Goal: Transaction & Acquisition: Purchase product/service

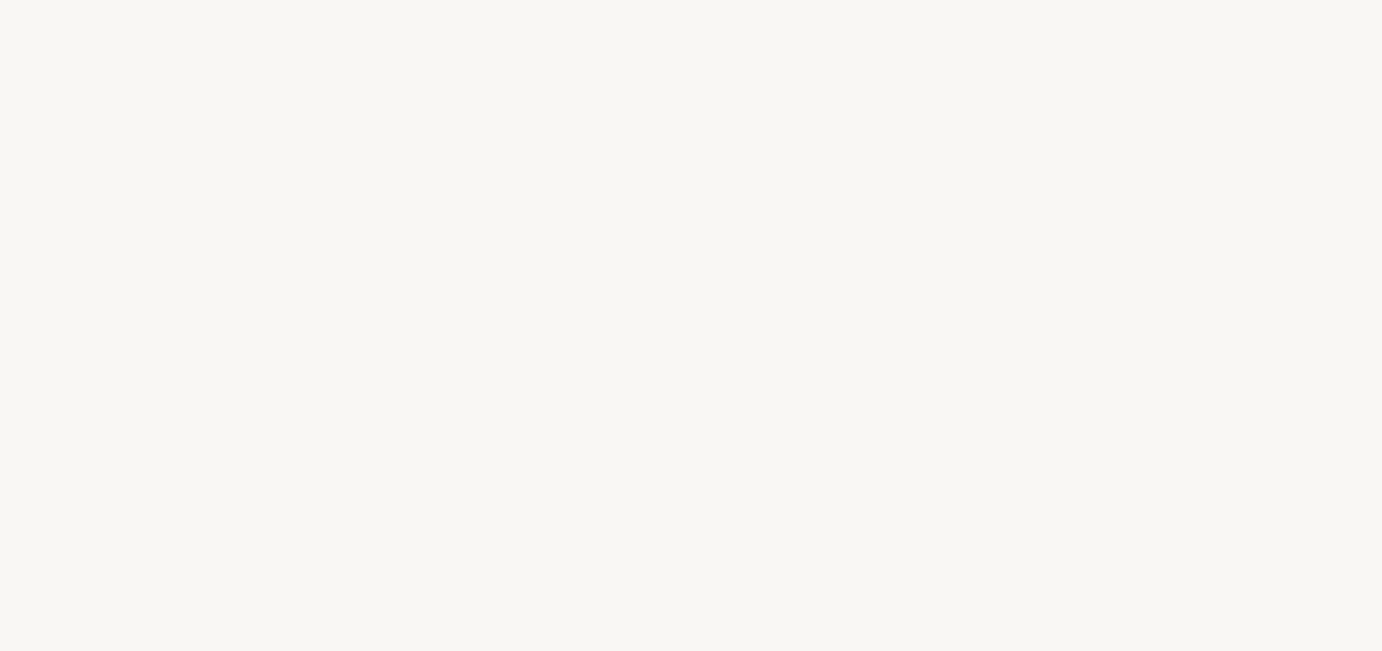
select select "FR"
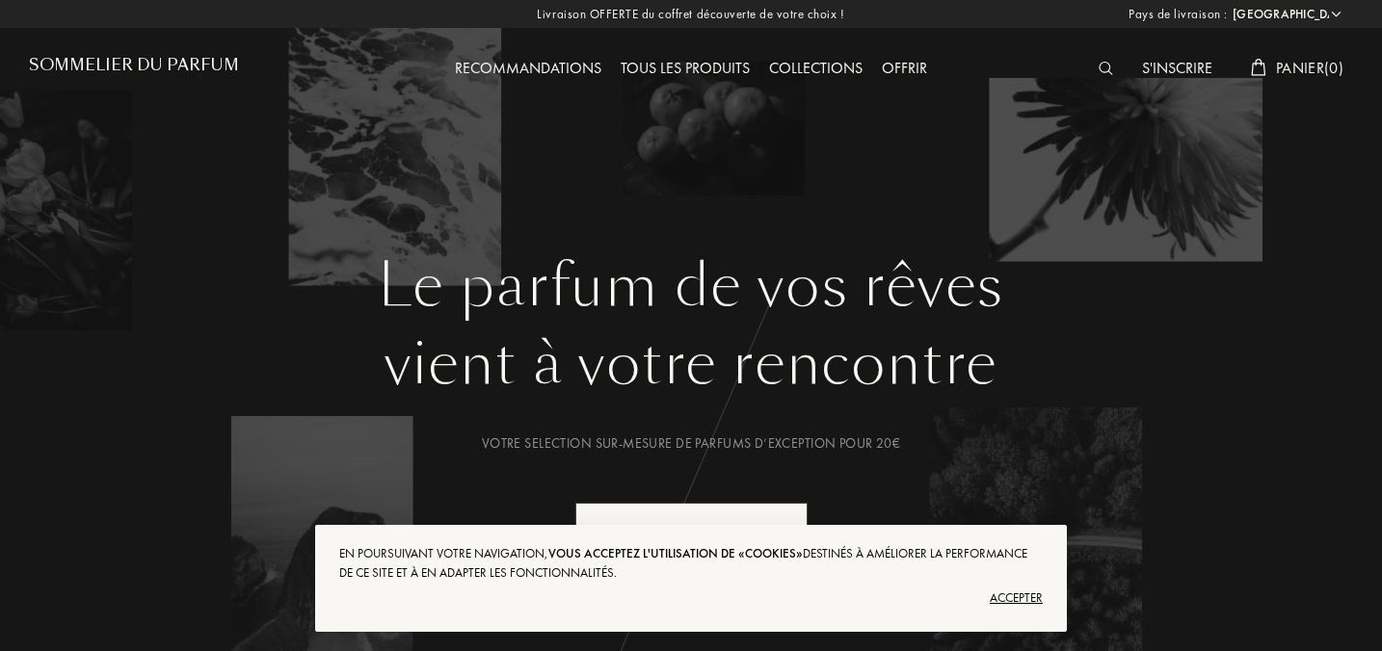
click at [535, 73] on div "Recommandations" at bounding box center [528, 69] width 166 height 25
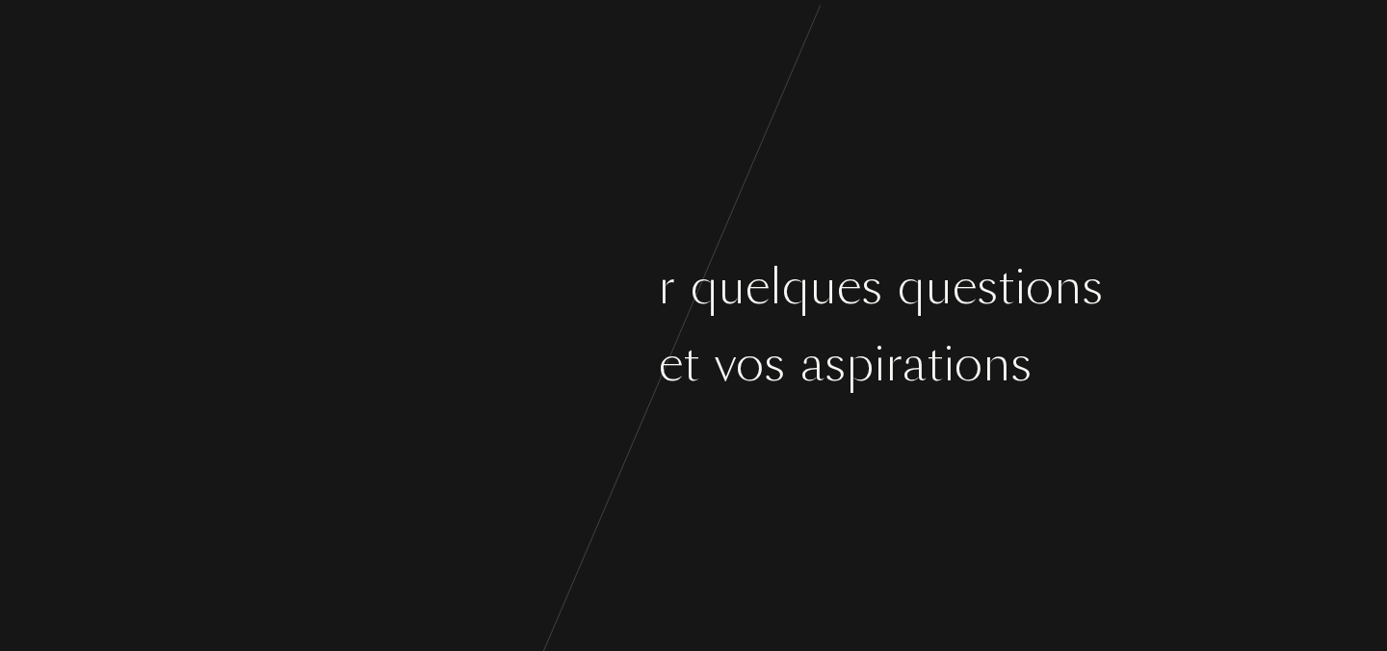
click at [702, 392] on div at bounding box center [706, 365] width 15 height 72
click at [702, 366] on div at bounding box center [706, 365] width 15 height 72
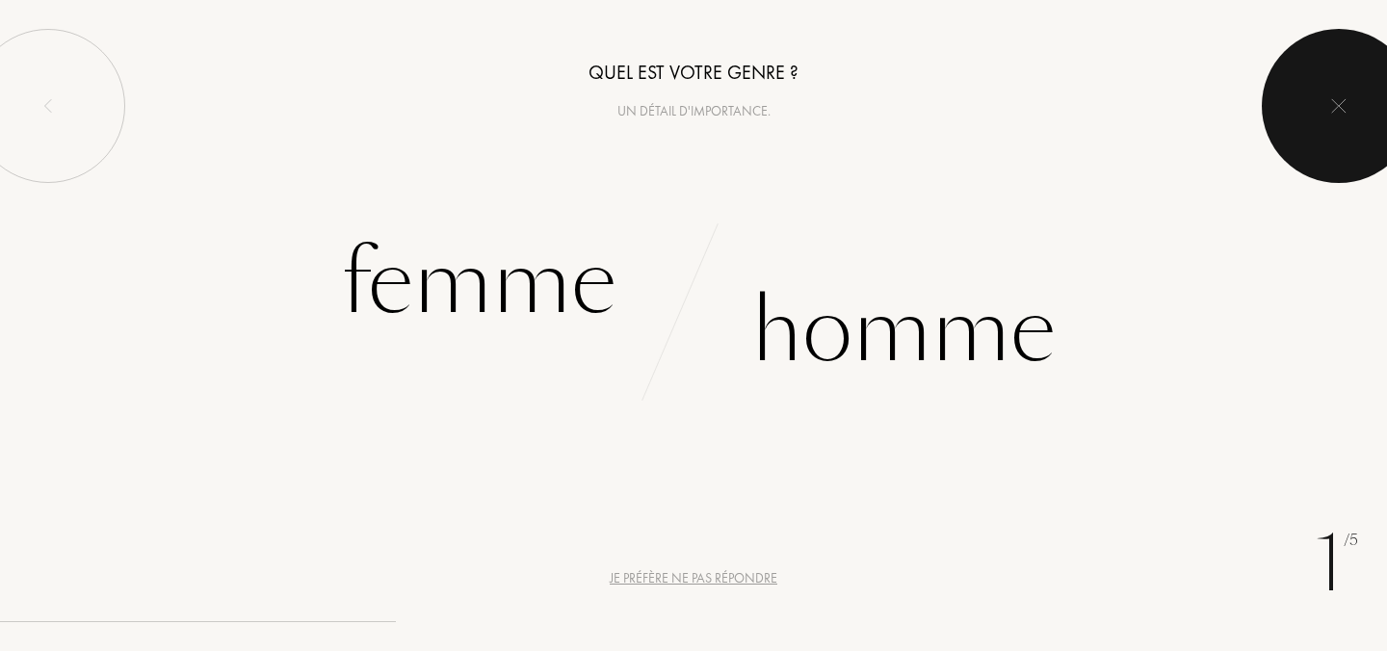
click at [1375, 120] on div at bounding box center [1339, 106] width 154 height 154
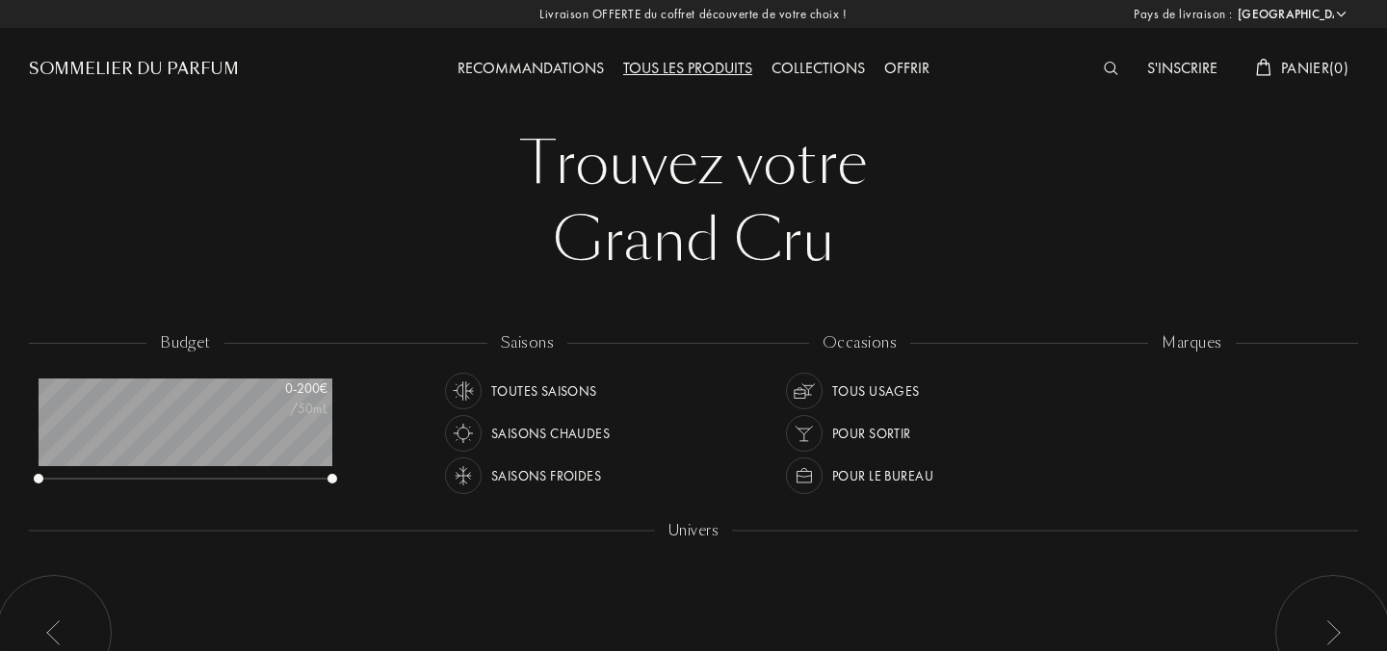
select select "FR"
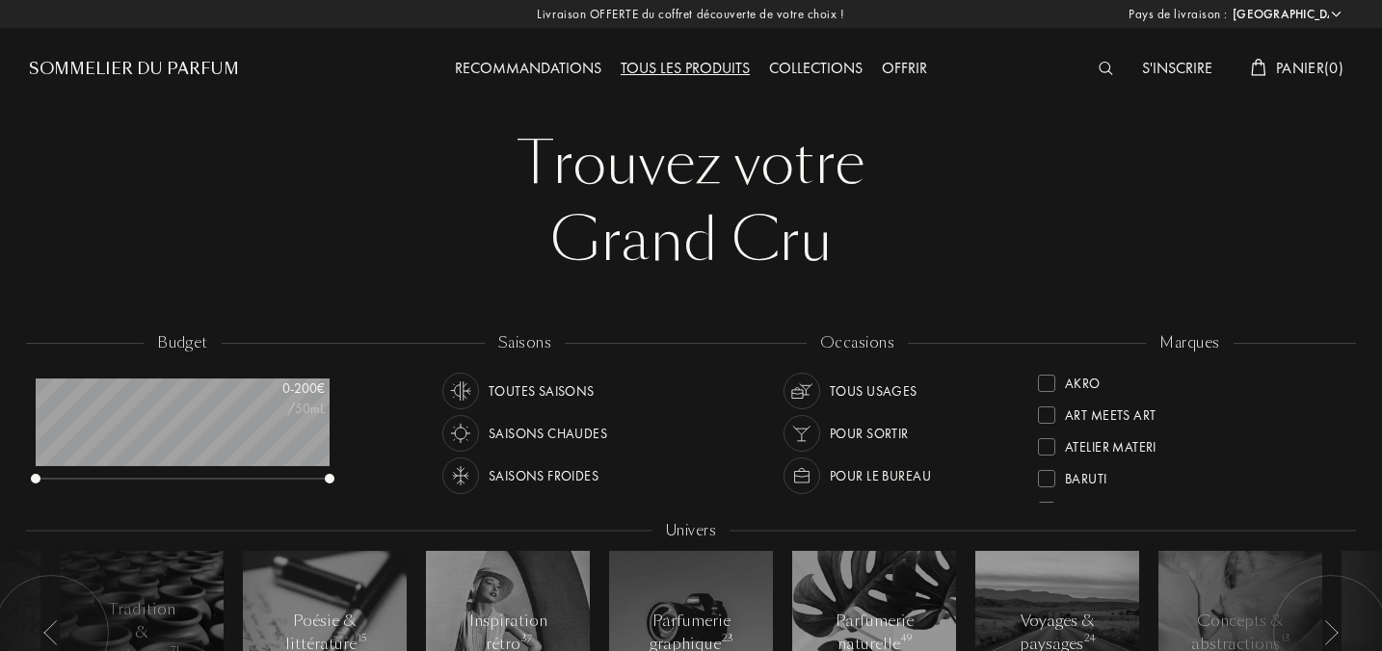
scroll to position [208, 0]
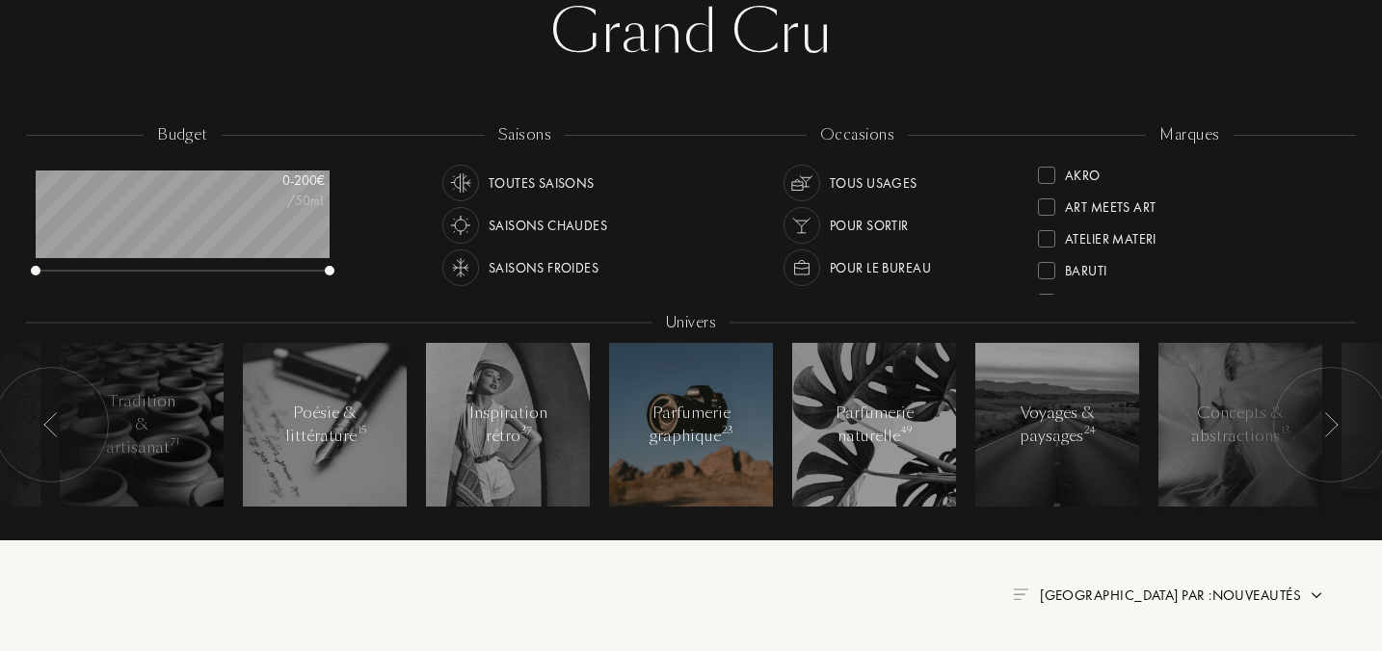
click at [671, 430] on div "Parfumerie graphique 23" at bounding box center [690, 425] width 83 height 46
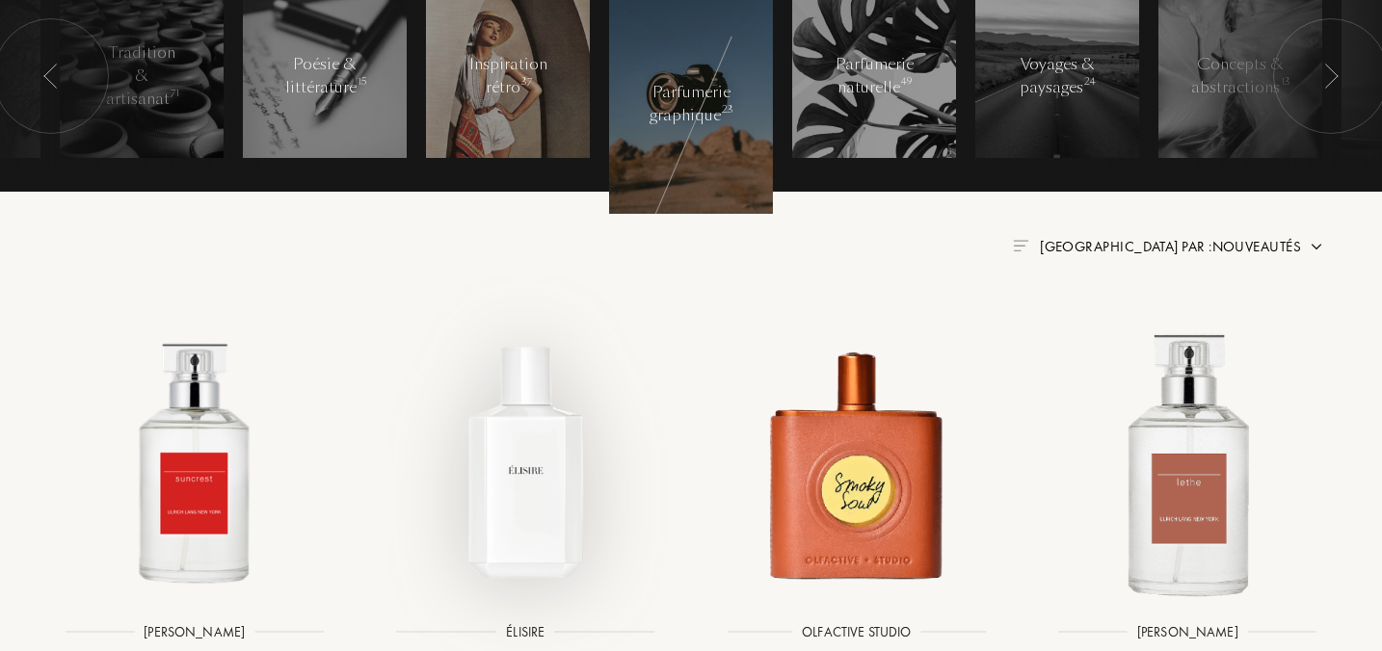
scroll to position [552, 0]
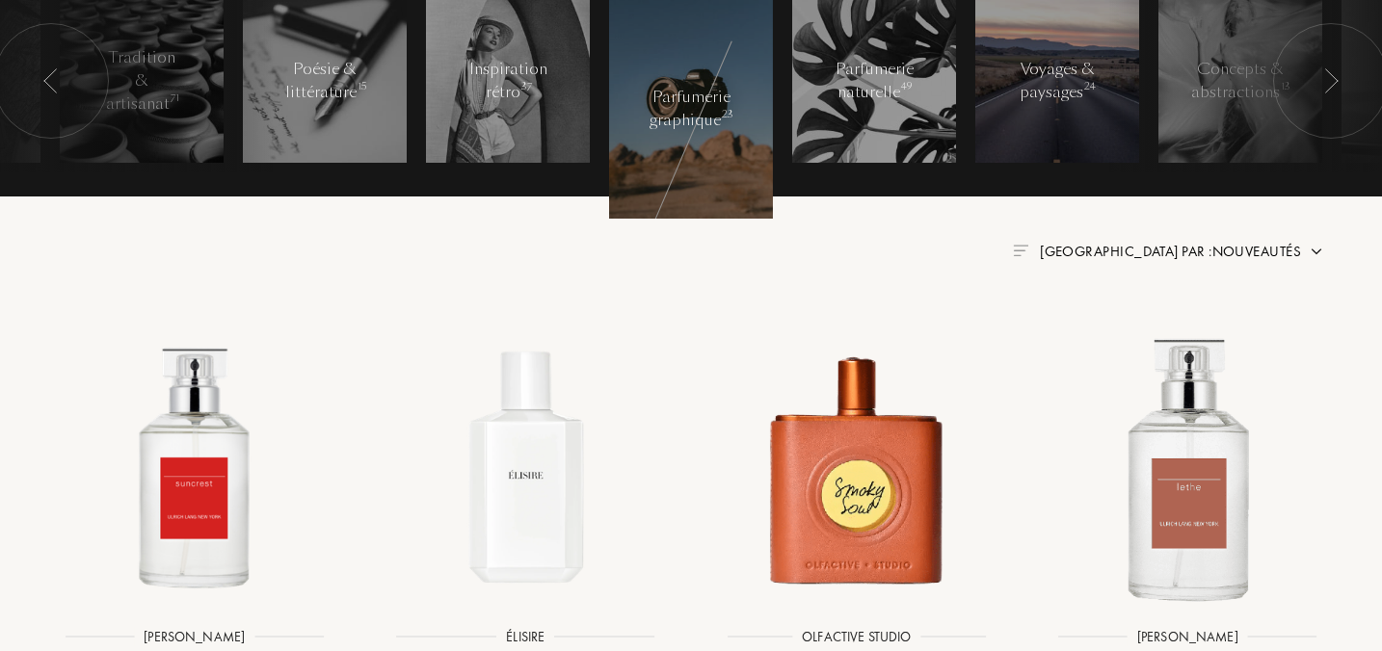
click at [1076, 78] on div "Voyages & paysages 24" at bounding box center [1057, 81] width 82 height 46
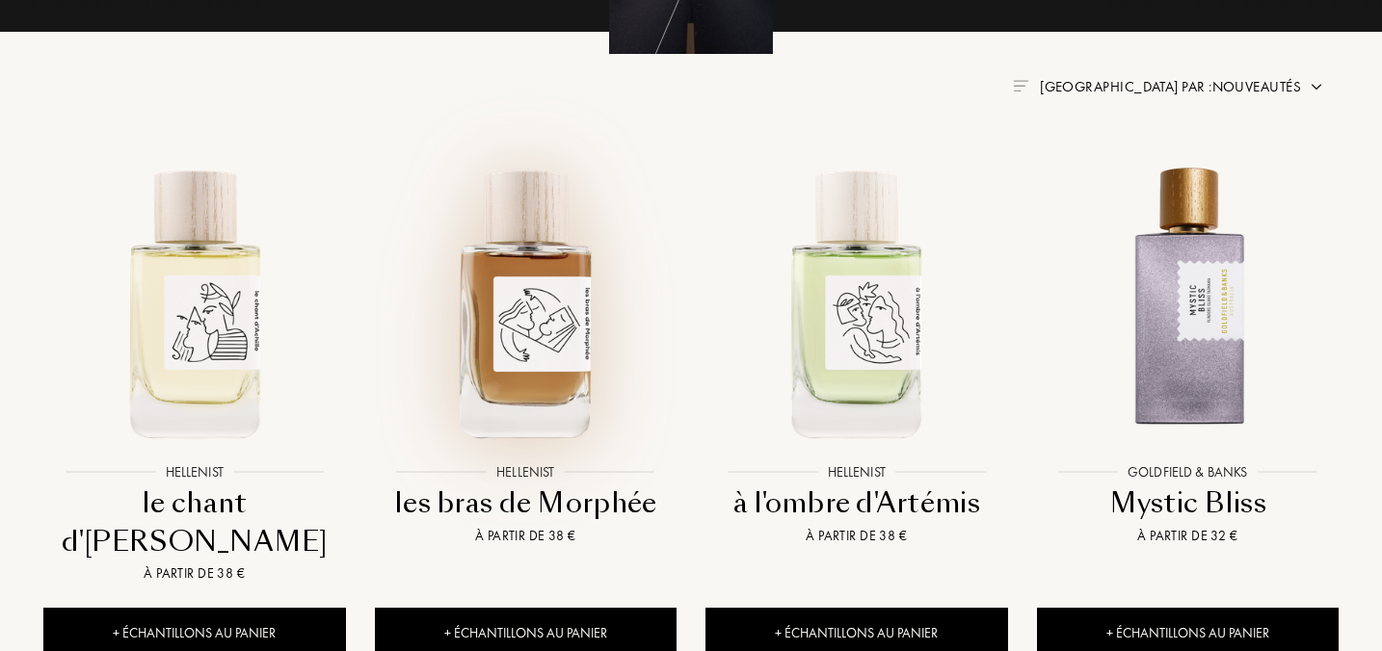
scroll to position [788, 0]
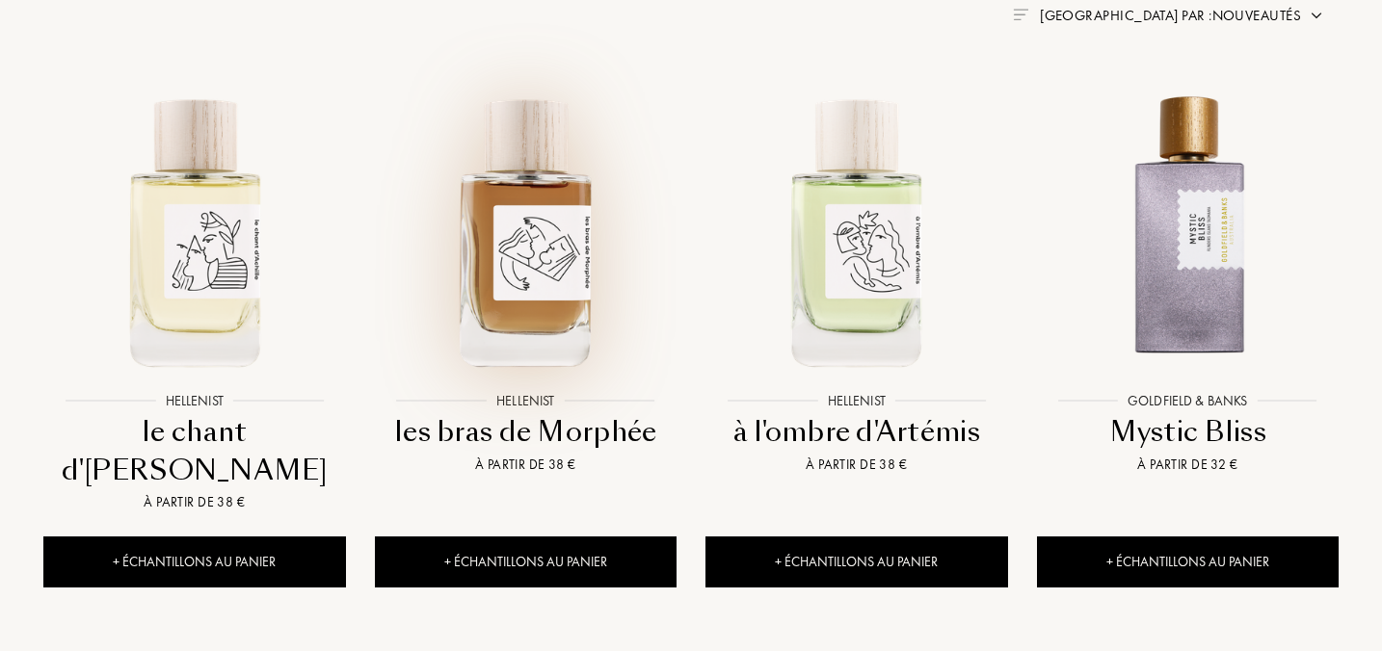
click at [463, 309] on img at bounding box center [526, 231] width 298 height 298
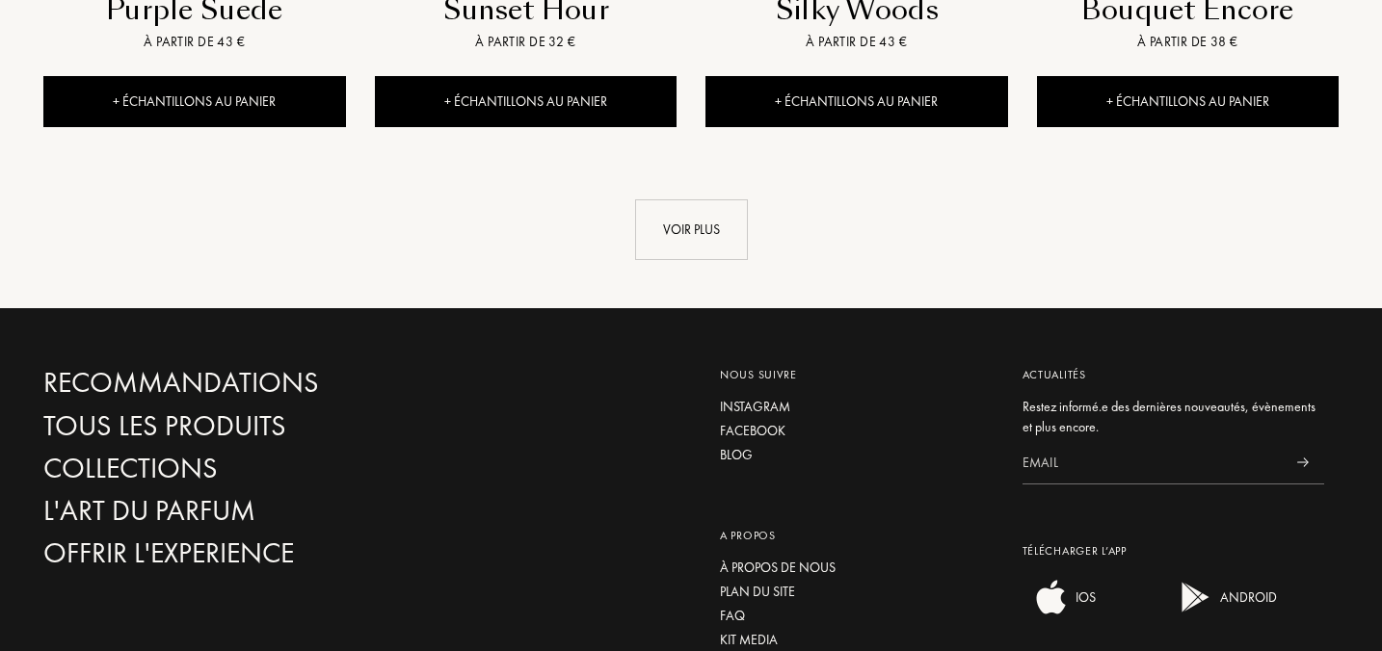
scroll to position [2270, 0]
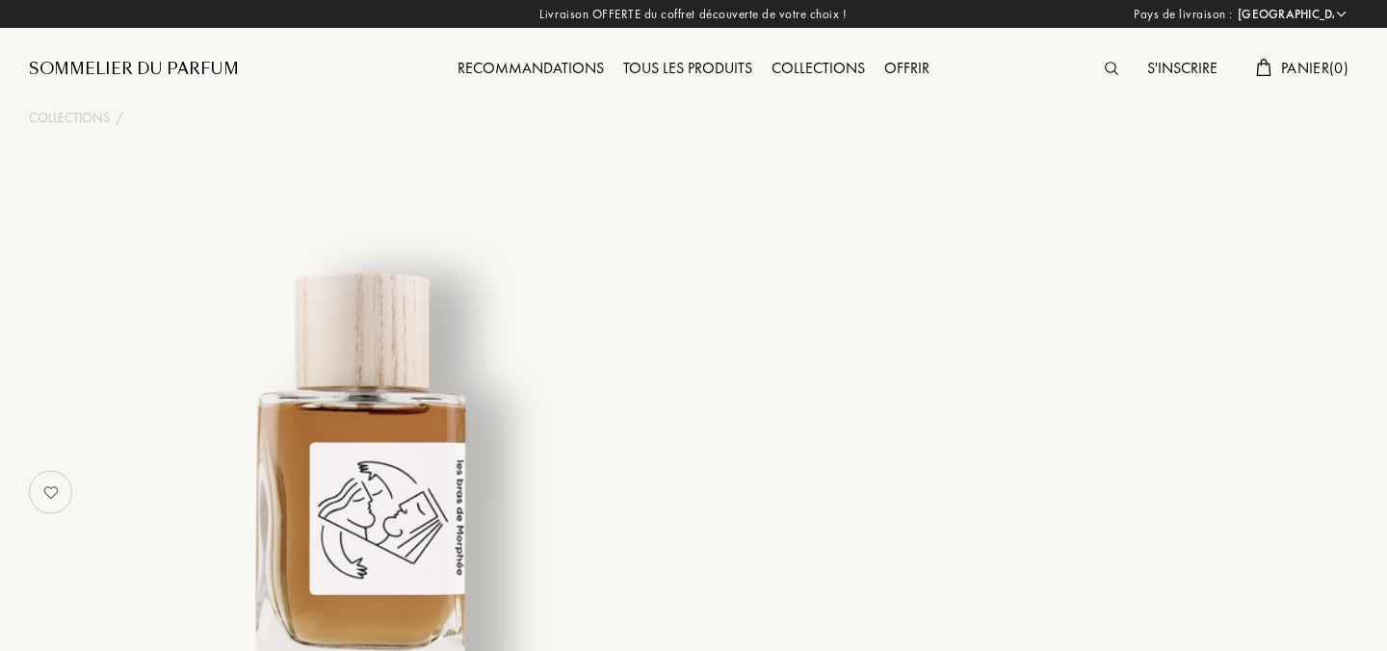
select select "FR"
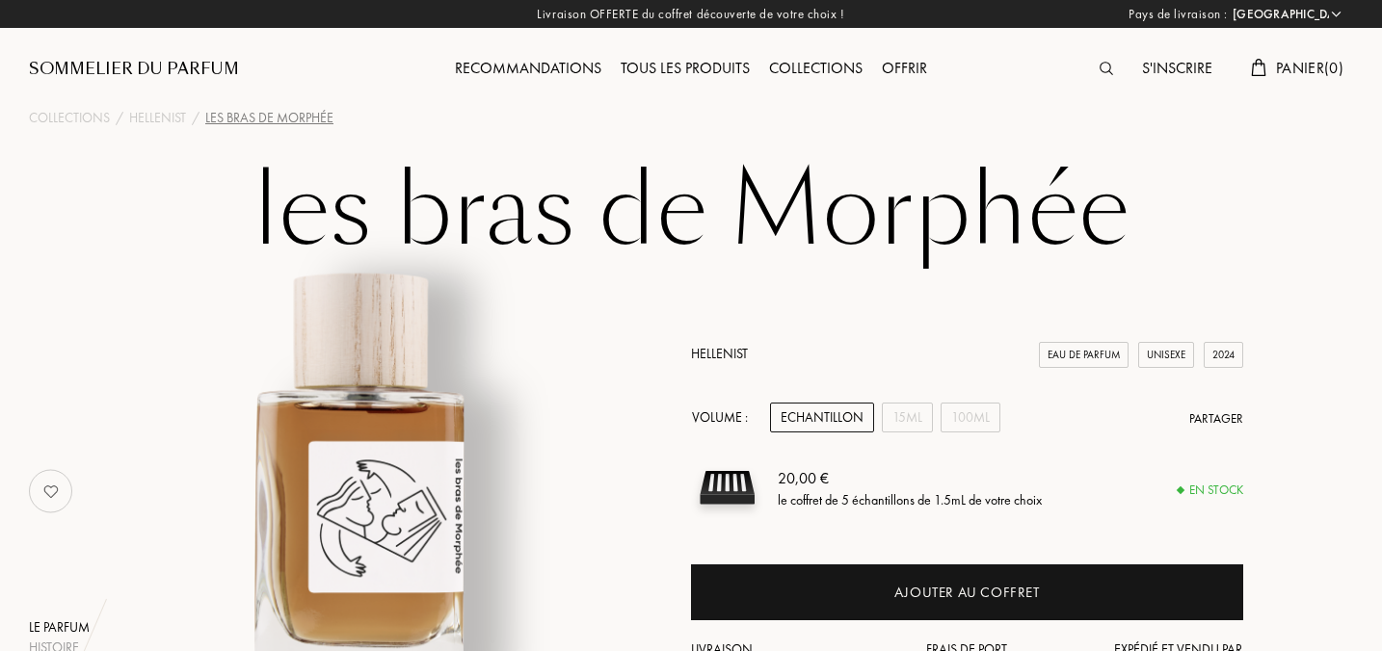
scroll to position [220, 0]
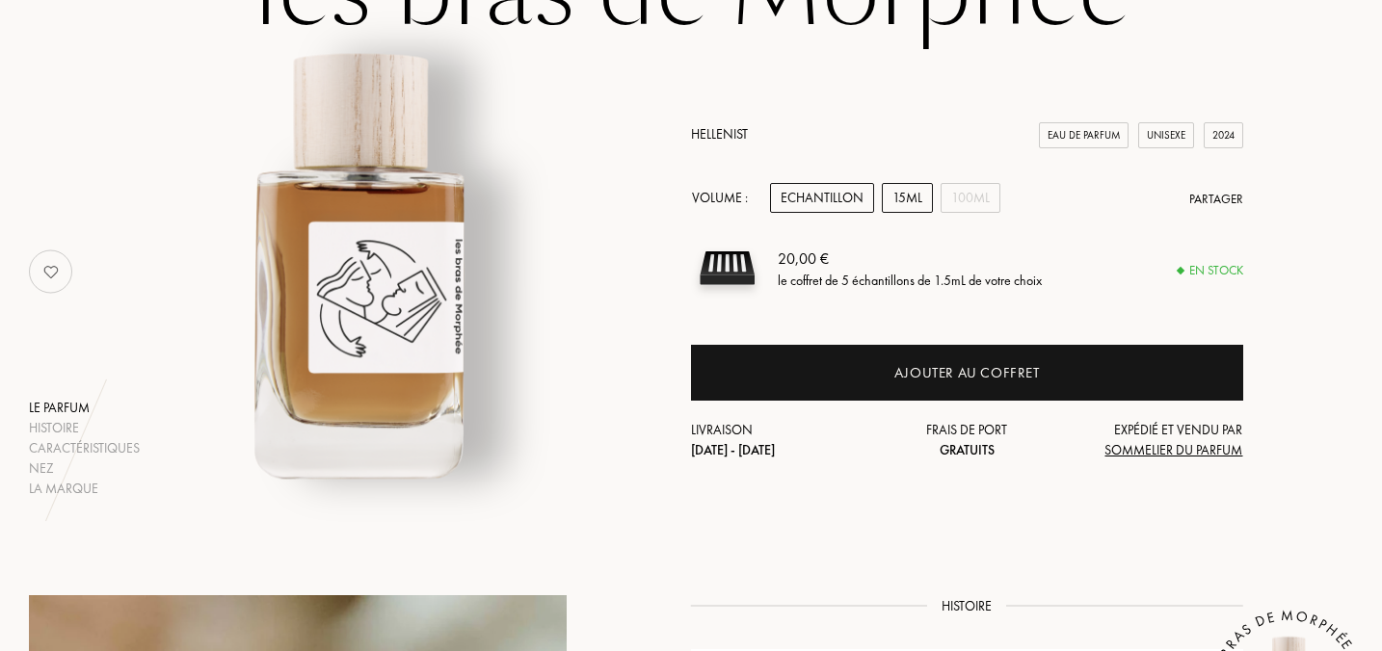
click at [905, 201] on div "15mL" at bounding box center [907, 198] width 51 height 30
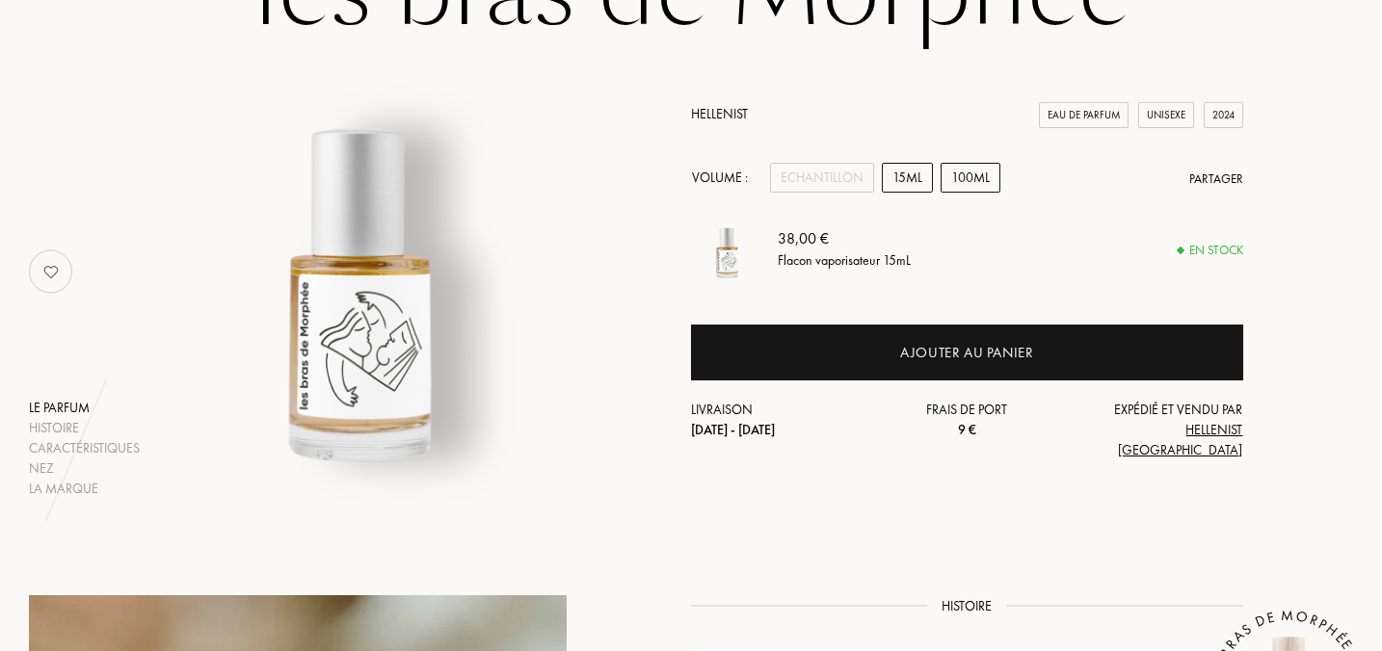
click at [963, 193] on div "100mL" at bounding box center [970, 178] width 60 height 30
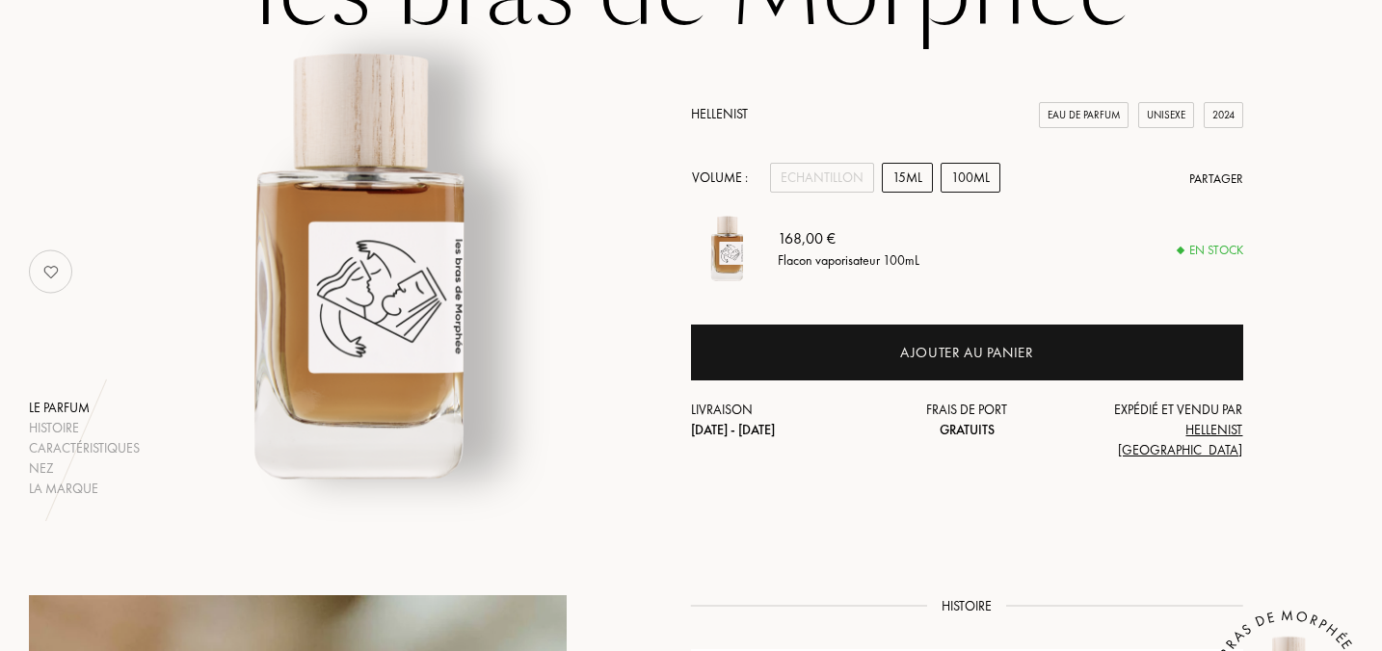
click at [894, 193] on div "15mL" at bounding box center [907, 178] width 51 height 30
